Goal: Task Accomplishment & Management: Complete application form

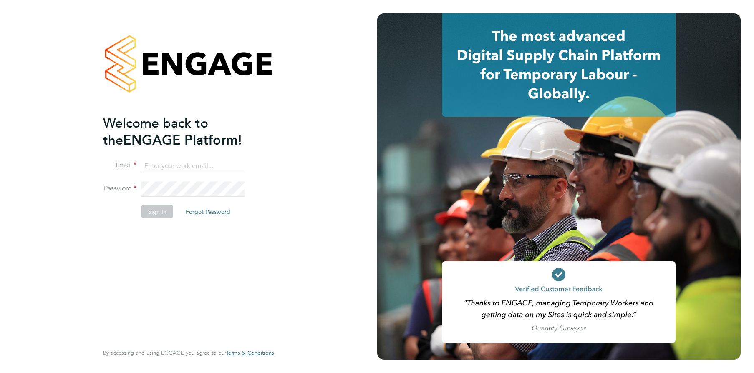
type input "joseph.gill@randstadcpe.com"
click at [159, 209] on button "Sign In" at bounding box center [157, 211] width 32 height 13
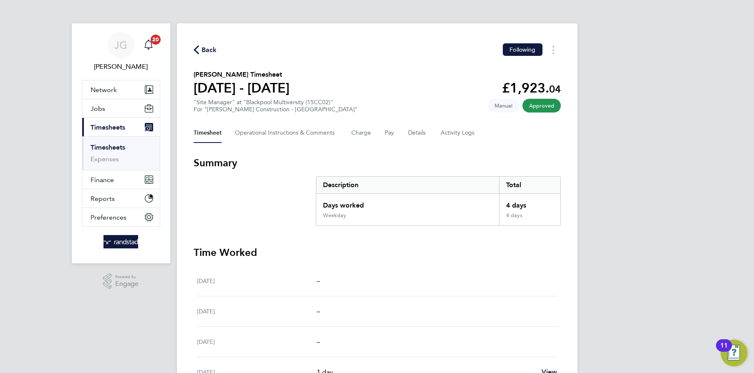
click at [126, 148] on li "Timesheets" at bounding box center [122, 150] width 63 height 12
click at [123, 147] on link "Timesheets" at bounding box center [108, 148] width 35 height 8
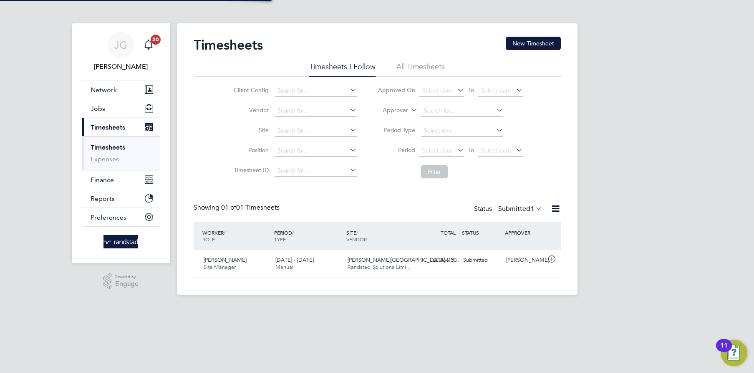
scroll to position [21, 72]
click at [549, 43] on button "New Timesheet" at bounding box center [533, 43] width 55 height 13
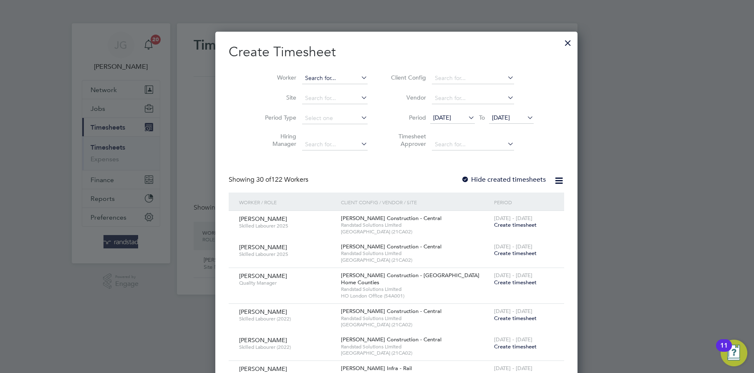
scroll to position [4, 4]
click at [302, 73] on input at bounding box center [335, 79] width 66 height 12
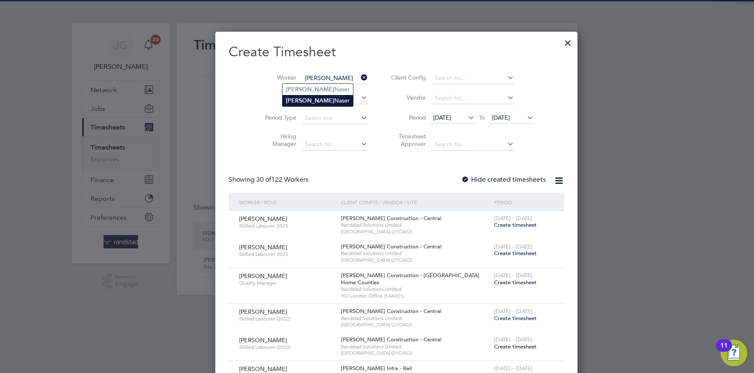
click at [297, 101] on b "[PERSON_NAME]" at bounding box center [310, 100] width 48 height 7
type input "[PERSON_NAME]"
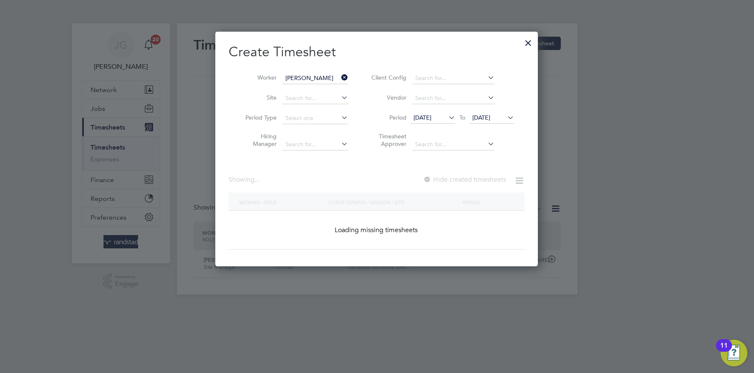
scroll to position [225, 323]
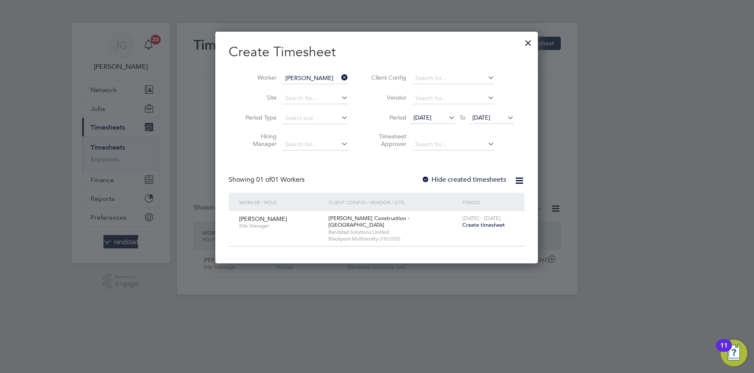
click at [474, 222] on span "Create timesheet" at bounding box center [483, 225] width 43 height 7
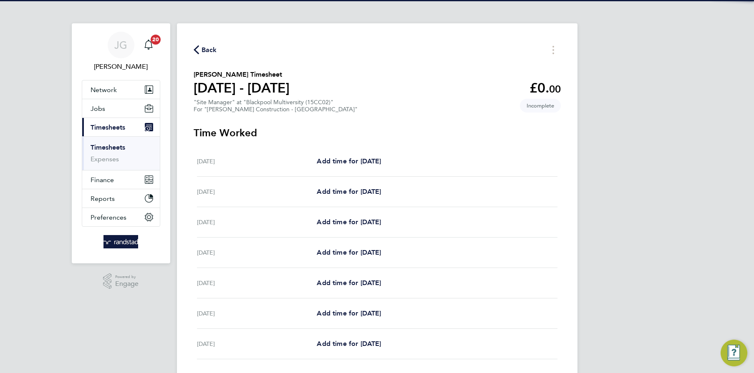
scroll to position [31, 0]
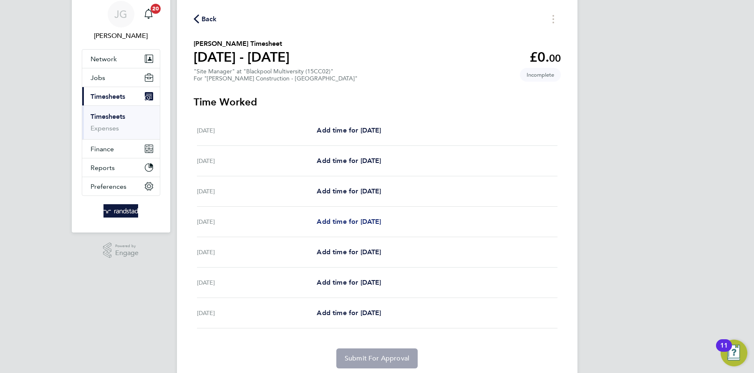
click at [334, 220] on span "Add time for [DATE]" at bounding box center [349, 222] width 64 height 8
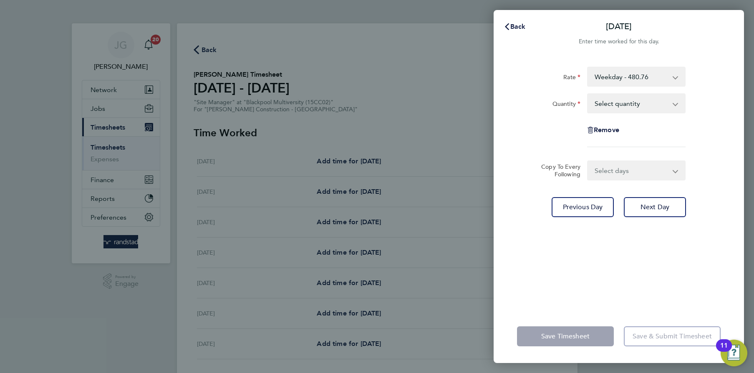
click at [589, 112] on select "Select quantity 0.5 1" at bounding box center [631, 103] width 87 height 18
select select "1"
click at [588, 94] on select "Select quantity 0.5 1" at bounding box center [631, 103] width 87 height 18
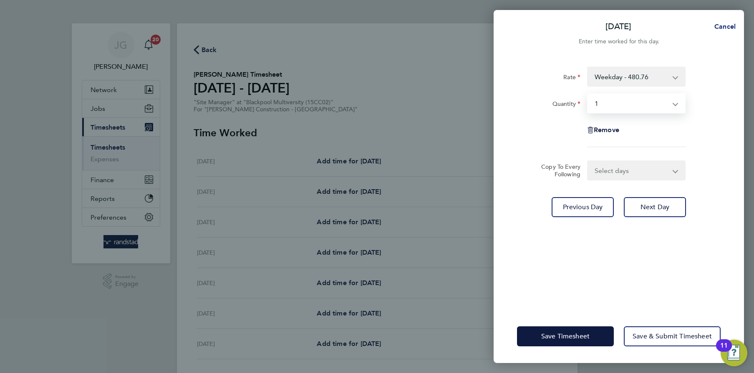
click at [729, 24] on span "Cancel" at bounding box center [724, 27] width 24 height 8
